Goal: Task Accomplishment & Management: Complete application form

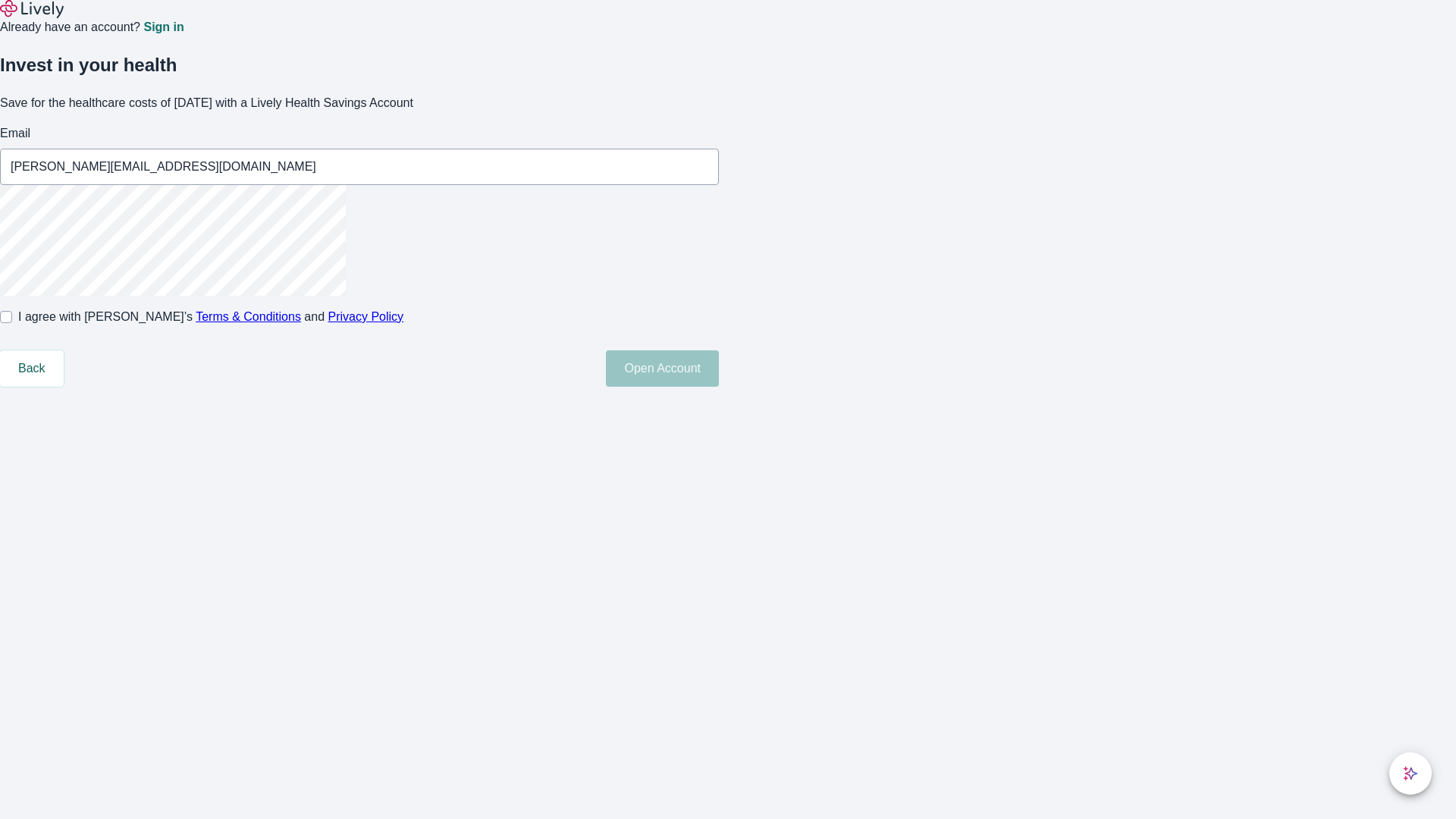
click at [12, 323] on input "I agree with Lively’s Terms & Conditions and Privacy Policy" at bounding box center [6, 317] width 12 height 12
checkbox input "true"
click at [719, 387] on button "Open Account" at bounding box center [662, 368] width 113 height 36
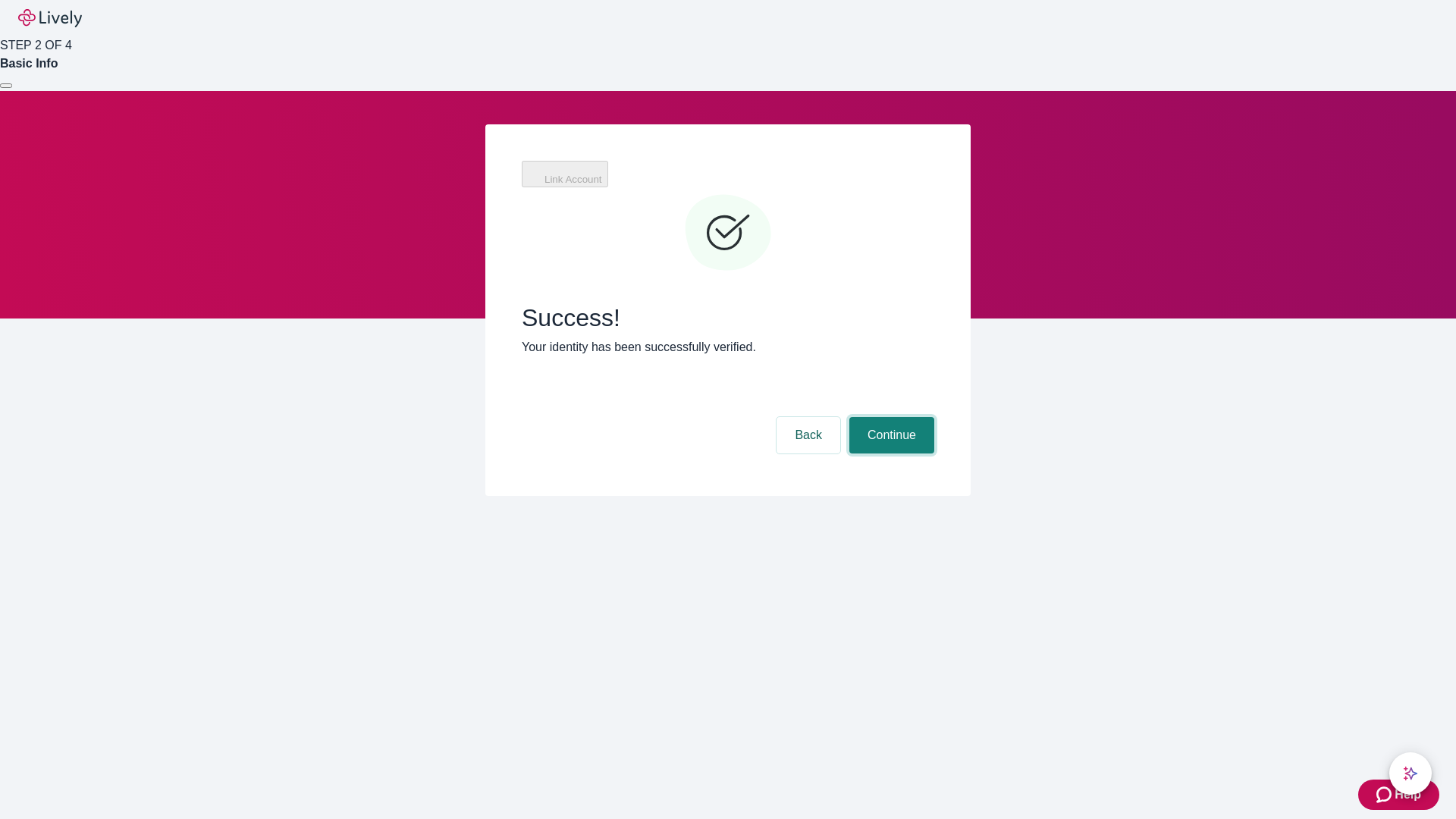
click at [890, 417] on button "Continue" at bounding box center [892, 435] width 85 height 36
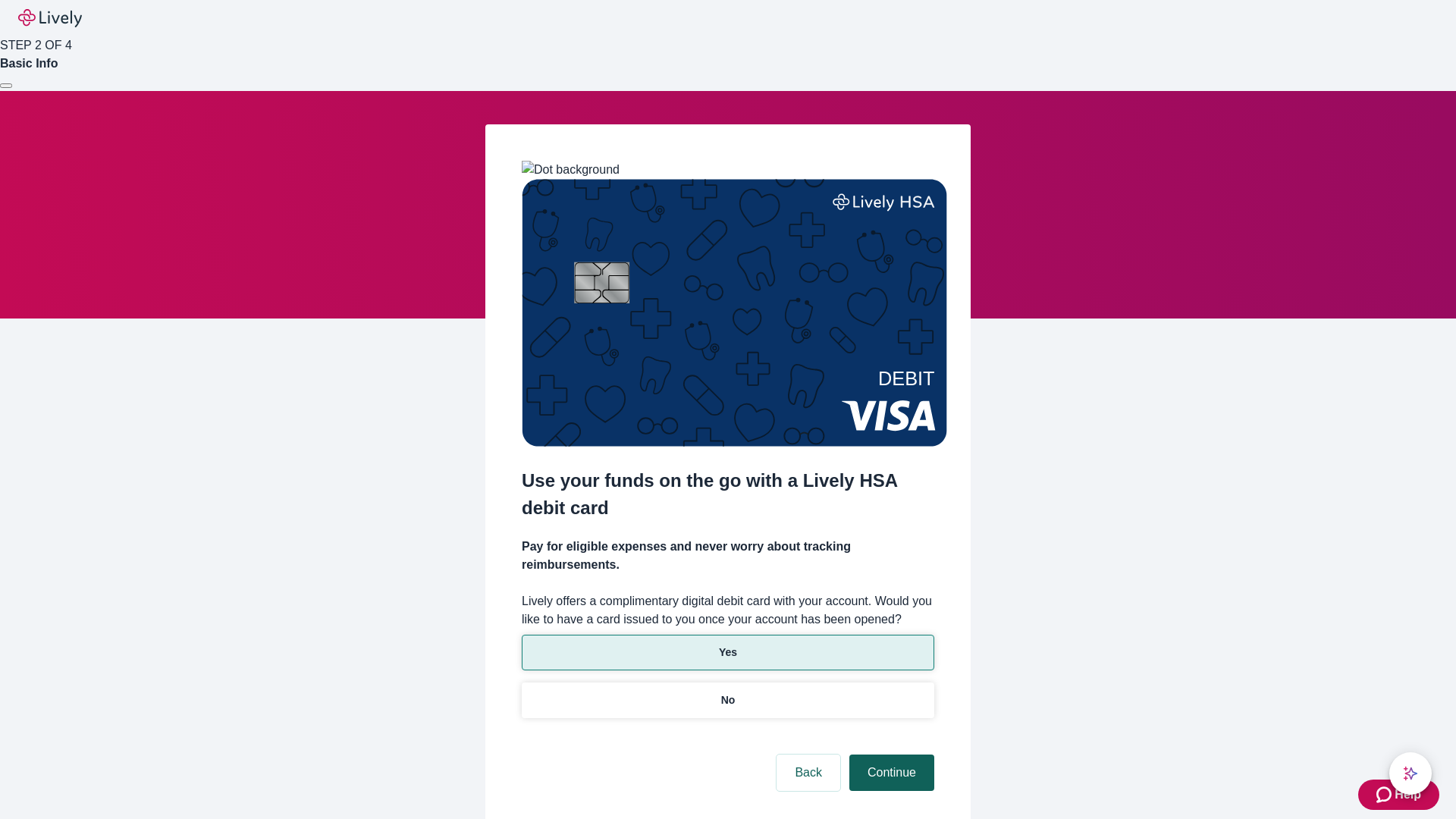
click at [727, 693] on p "No" at bounding box center [728, 700] width 15 height 16
click at [890, 755] on button "Continue" at bounding box center [892, 773] width 85 height 36
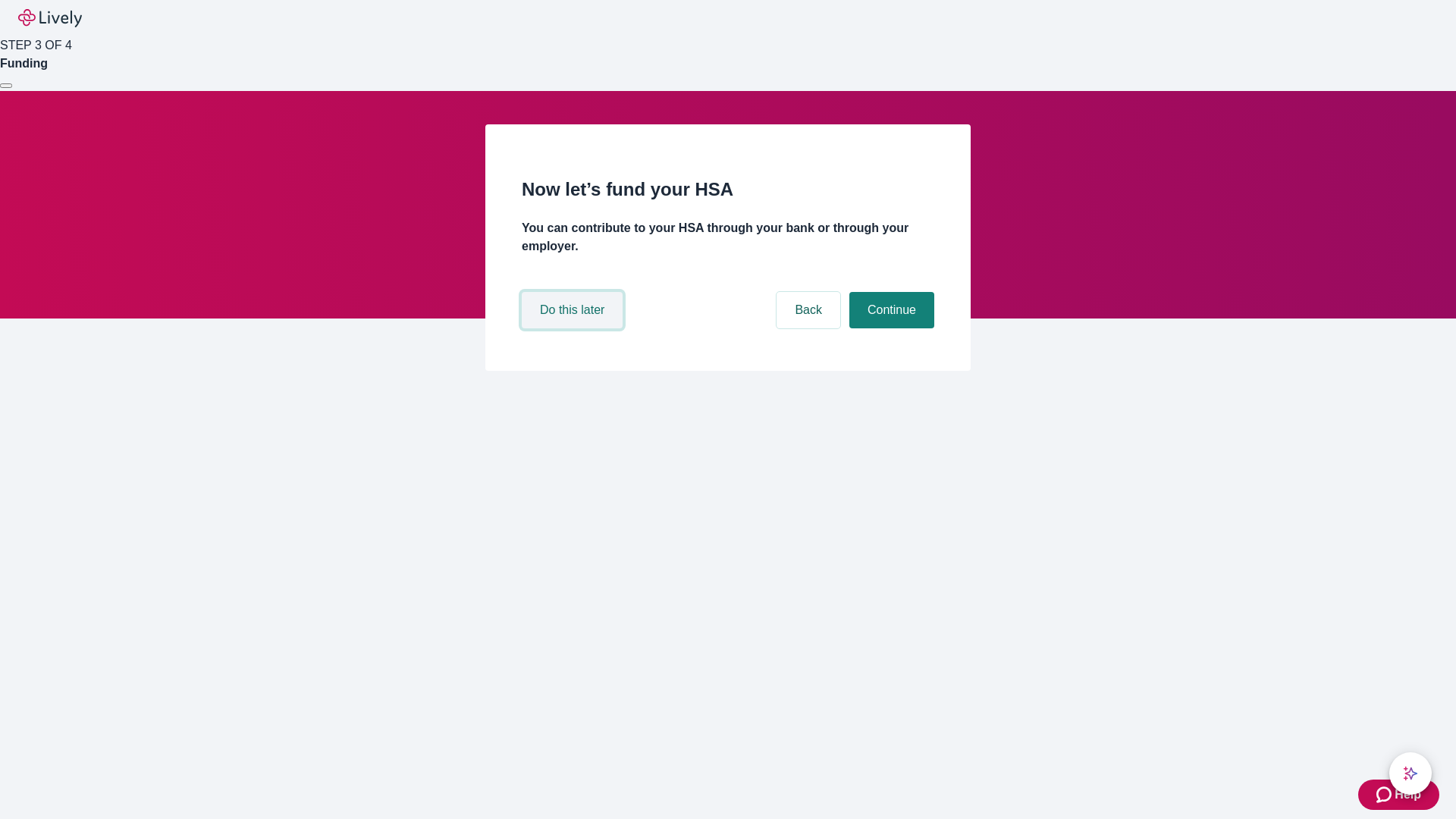
click at [574, 329] on button "Do this later" at bounding box center [572, 309] width 101 height 36
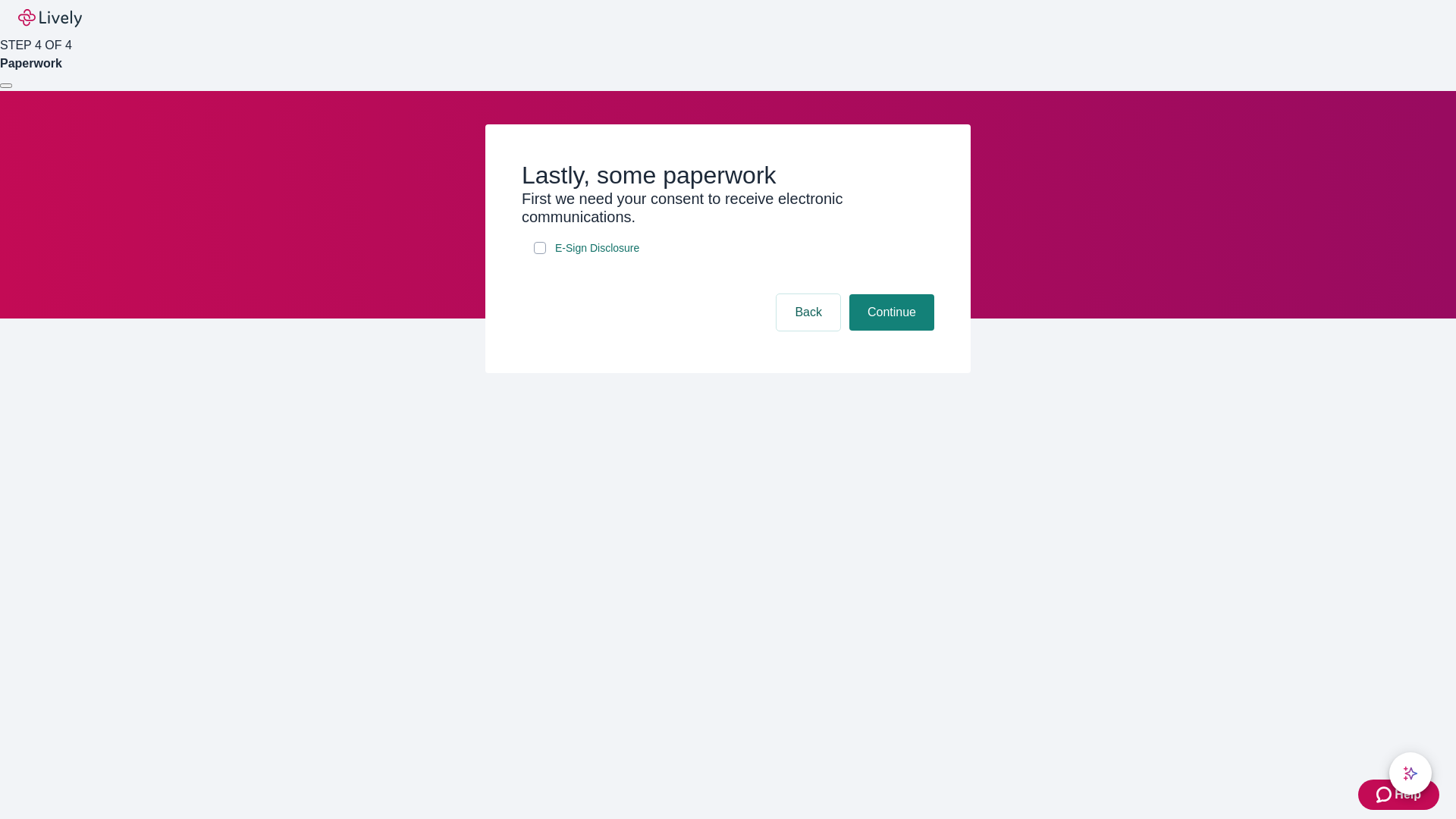
click at [540, 254] on input "E-Sign Disclosure" at bounding box center [540, 248] width 12 height 12
checkbox input "true"
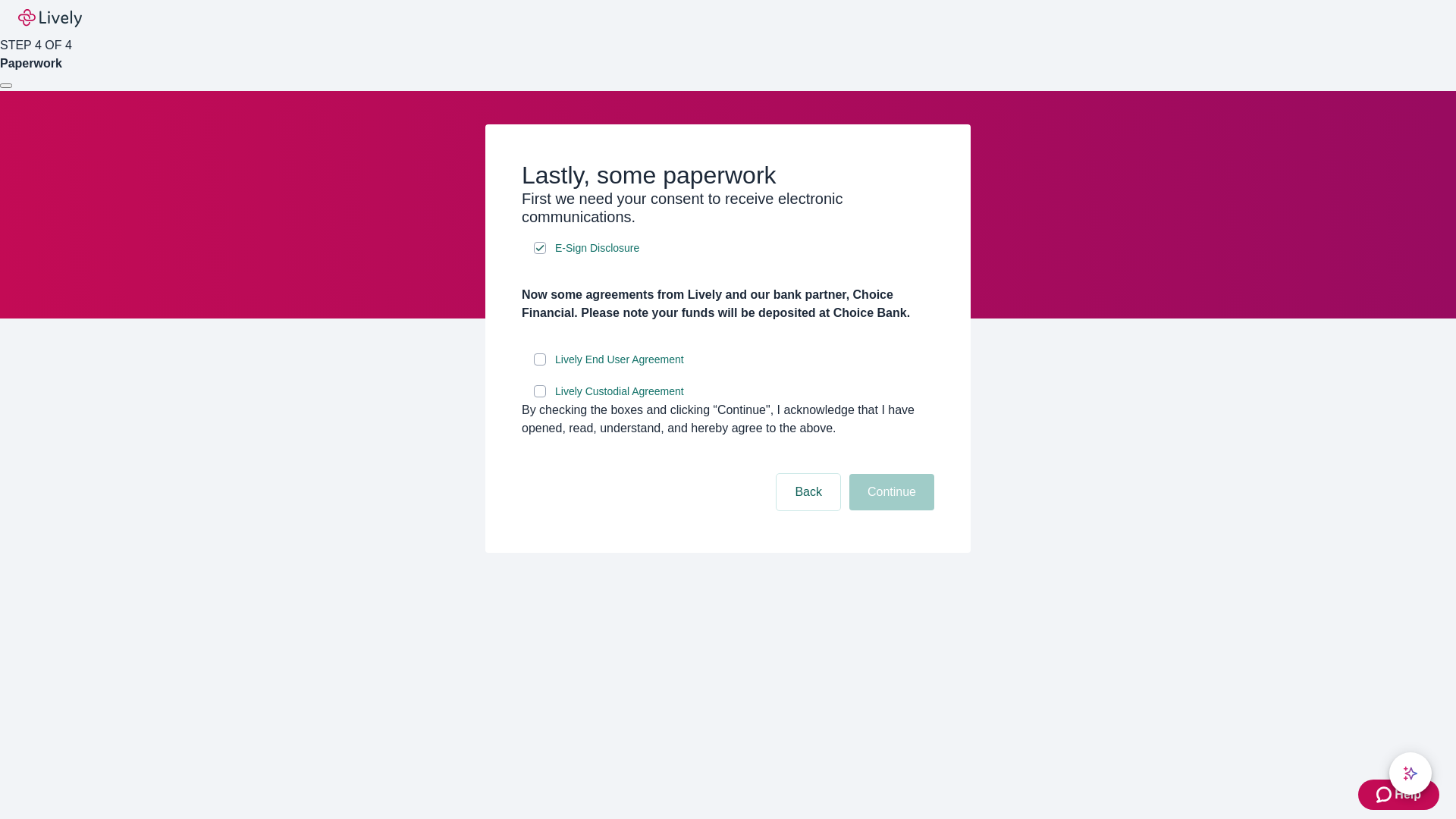
click at [540, 366] on input "Lively End User Agreement" at bounding box center [540, 359] width 12 height 12
checkbox input "true"
click at [540, 397] on input "Lively Custodial Agreement" at bounding box center [540, 392] width 12 height 12
checkbox input "true"
click at [890, 510] on button "Continue" at bounding box center [892, 492] width 85 height 36
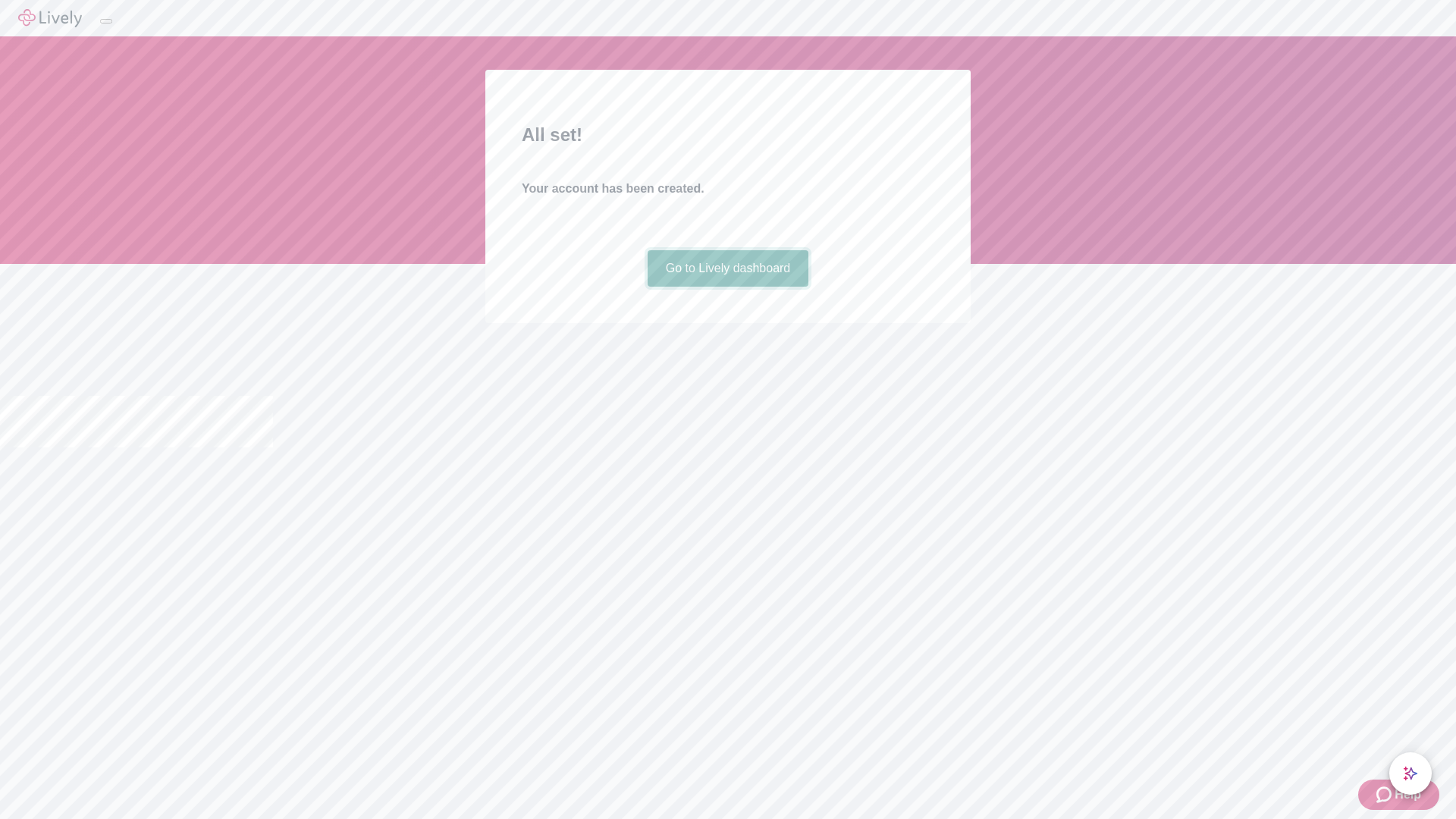
click at [727, 287] on link "Go to Lively dashboard" at bounding box center [729, 268] width 162 height 36
